Goal: Task Accomplishment & Management: Use online tool/utility

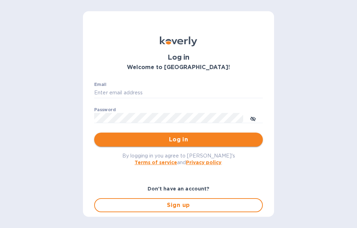
type input "woodysliquors@aol.com"
click at [163, 137] on span "Log in" at bounding box center [178, 140] width 157 height 8
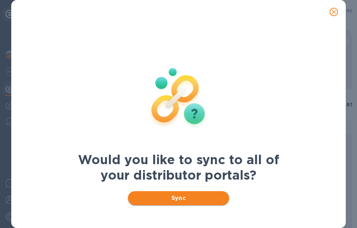
click at [203, 194] on button "Sync" at bounding box center [178, 198] width 101 height 14
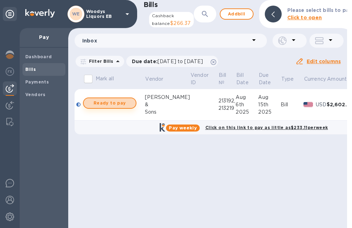
click at [99, 104] on button "Ready to pay" at bounding box center [109, 103] width 53 height 11
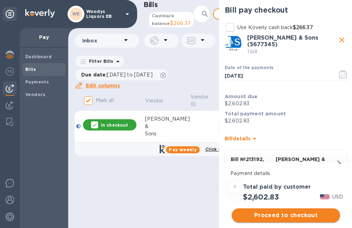
click at [256, 216] on span "Proceed to checkout" at bounding box center [285, 215] width 97 height 8
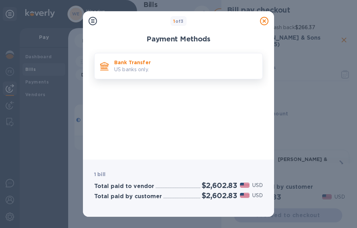
click at [137, 73] on p "US banks only." at bounding box center [185, 69] width 143 height 7
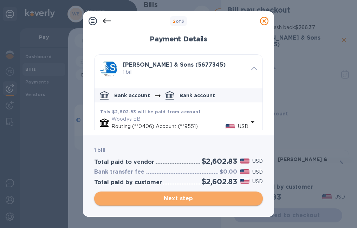
click at [182, 203] on button "Next step" at bounding box center [178, 199] width 169 height 14
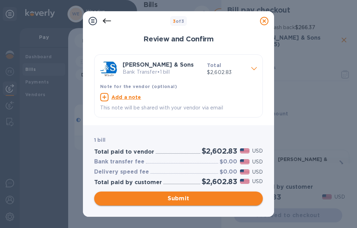
click at [182, 201] on span "Submit" at bounding box center [178, 199] width 157 height 8
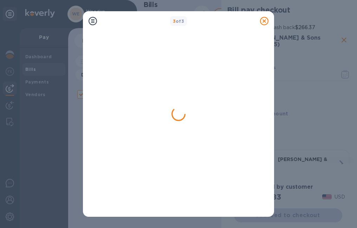
checkbox input "false"
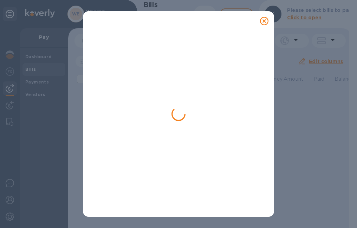
drag, startPoint x: 262, startPoint y: 20, endPoint x: 272, endPoint y: 8, distance: 16.0
click at [265, 18] on icon at bounding box center [264, 21] width 8 height 8
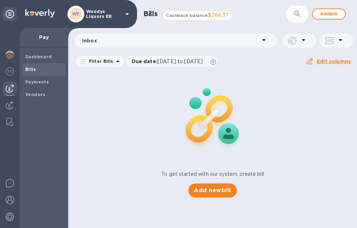
drag, startPoint x: 114, startPoint y: 100, endPoint x: 119, endPoint y: 66, distance: 34.5
click at [114, 99] on div "To get started with our system, create bill Add new bill" at bounding box center [212, 134] width 294 height 132
click at [123, 15] on icon at bounding box center [127, 14] width 8 height 8
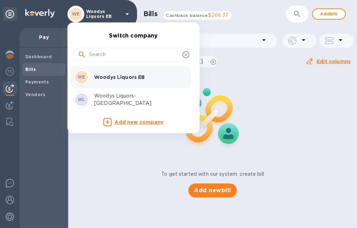
click at [123, 98] on p "Woodys Liquors-[GEOGRAPHIC_DATA]" at bounding box center [138, 99] width 89 height 15
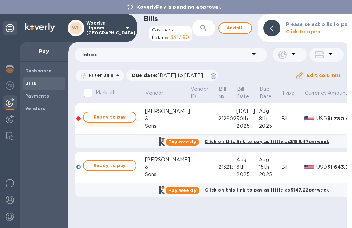
click at [117, 122] on span "Ready to pay" at bounding box center [109, 117] width 41 height 8
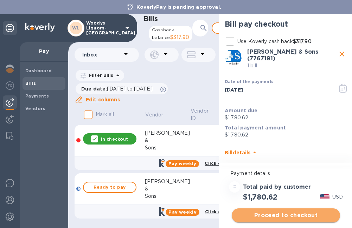
click at [263, 217] on span "Proceed to checkout" at bounding box center [285, 215] width 97 height 8
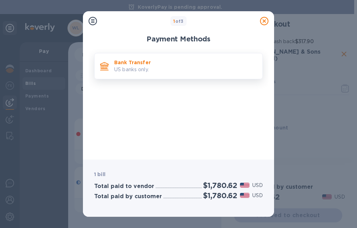
click at [142, 76] on div "Bank Transfer US banks only." at bounding box center [185, 66] width 148 height 20
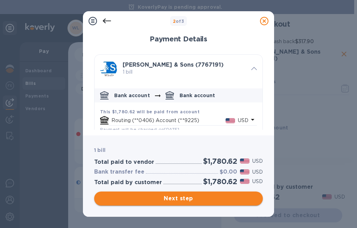
click at [198, 201] on span "Next step" at bounding box center [178, 199] width 157 height 8
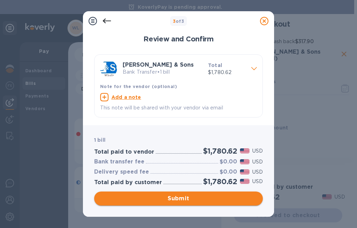
click at [187, 201] on span "Submit" at bounding box center [178, 199] width 157 height 8
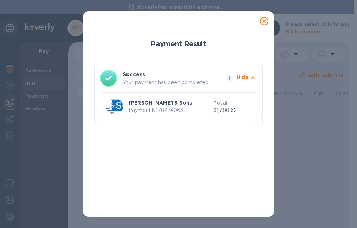
click at [263, 21] on icon at bounding box center [264, 21] width 8 height 8
